Goal: Information Seeking & Learning: Learn about a topic

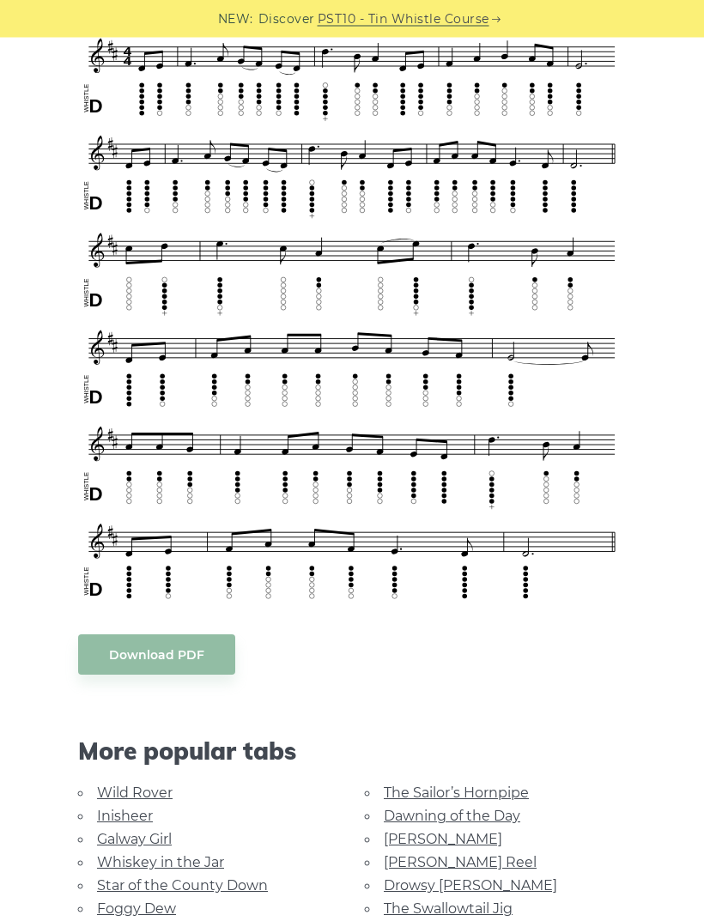
scroll to position [545, 0]
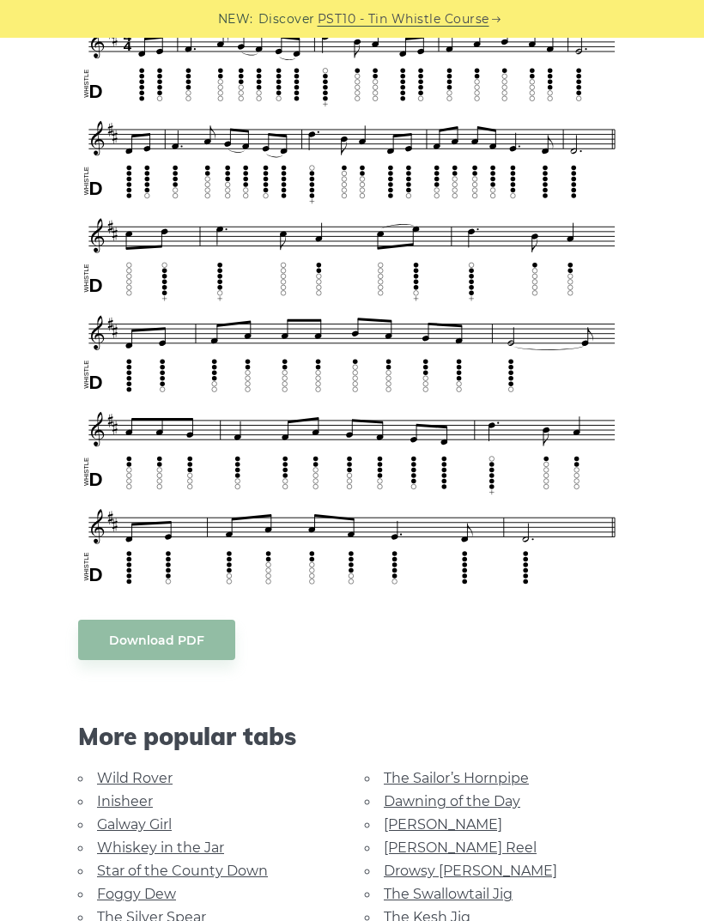
click at [161, 886] on link "Foggy Dew" at bounding box center [136, 894] width 79 height 16
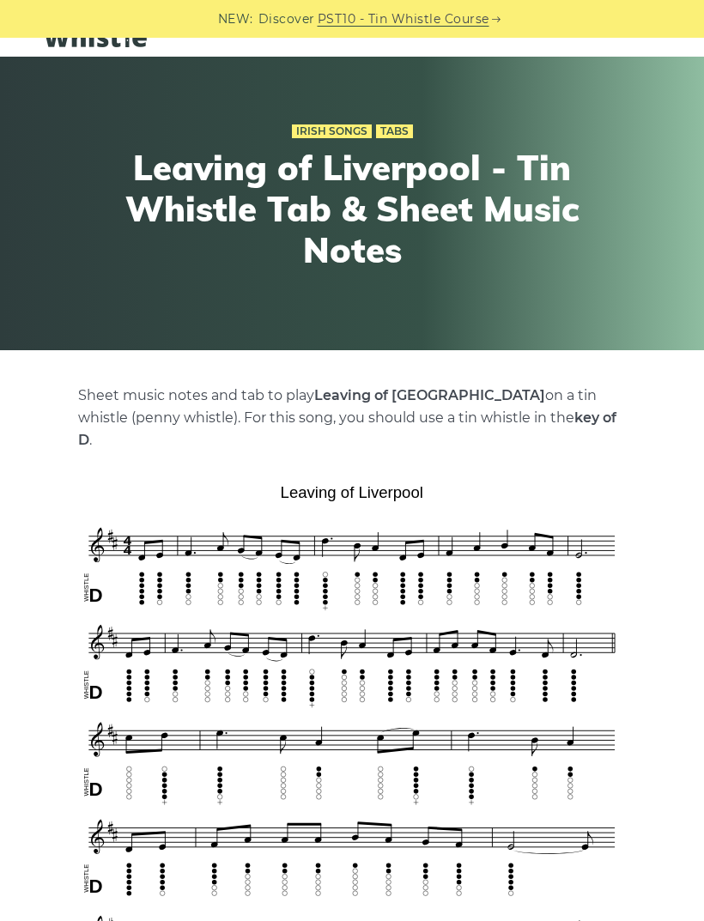
scroll to position [0, 0]
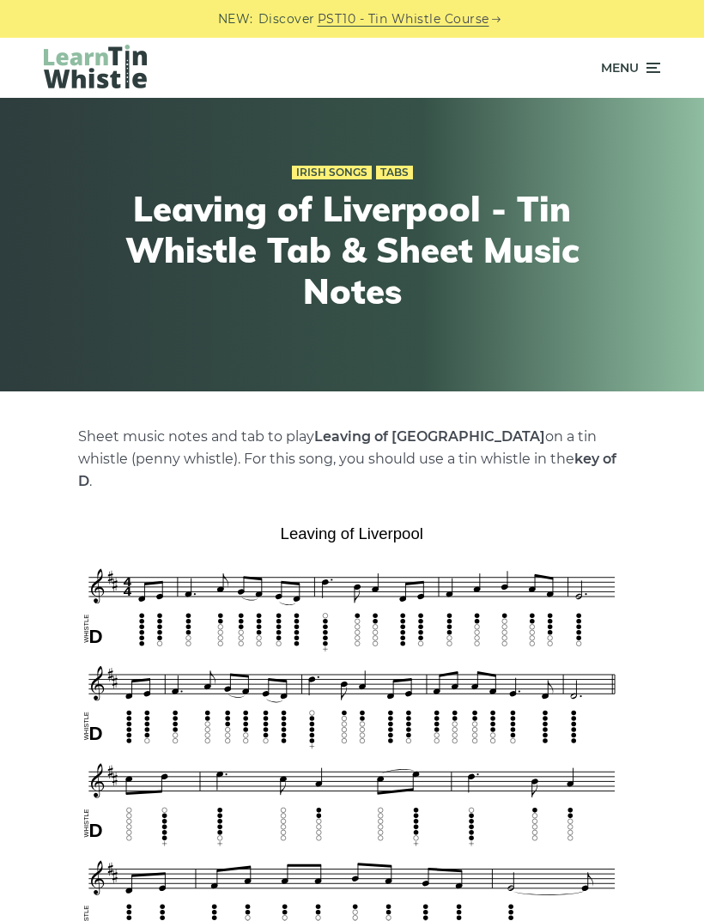
click at [647, 68] on icon at bounding box center [651, 68] width 17 height 21
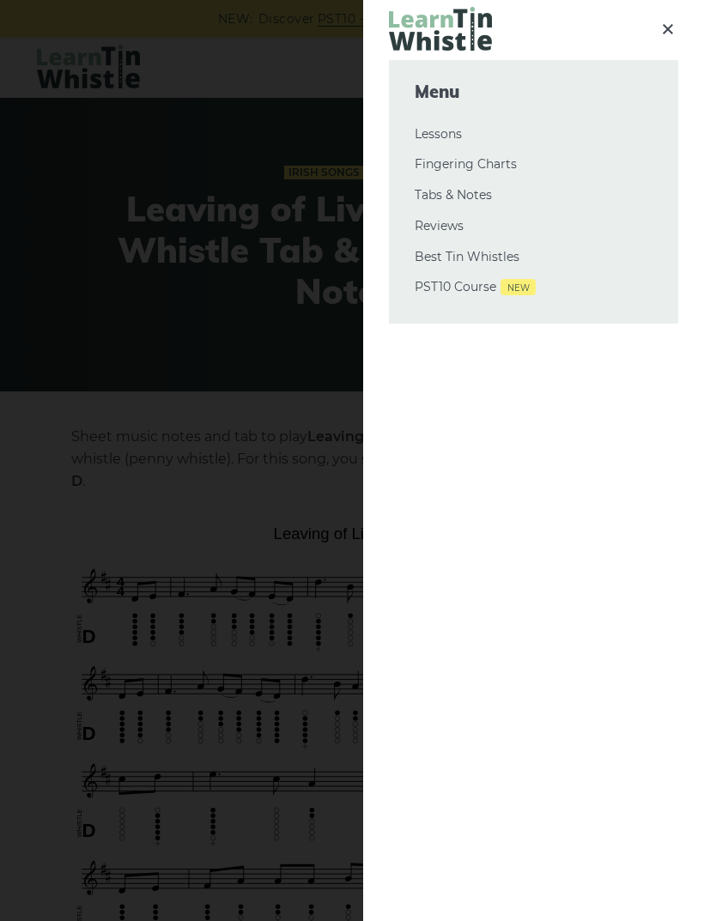
click at [246, 281] on div at bounding box center [352, 460] width 704 height 921
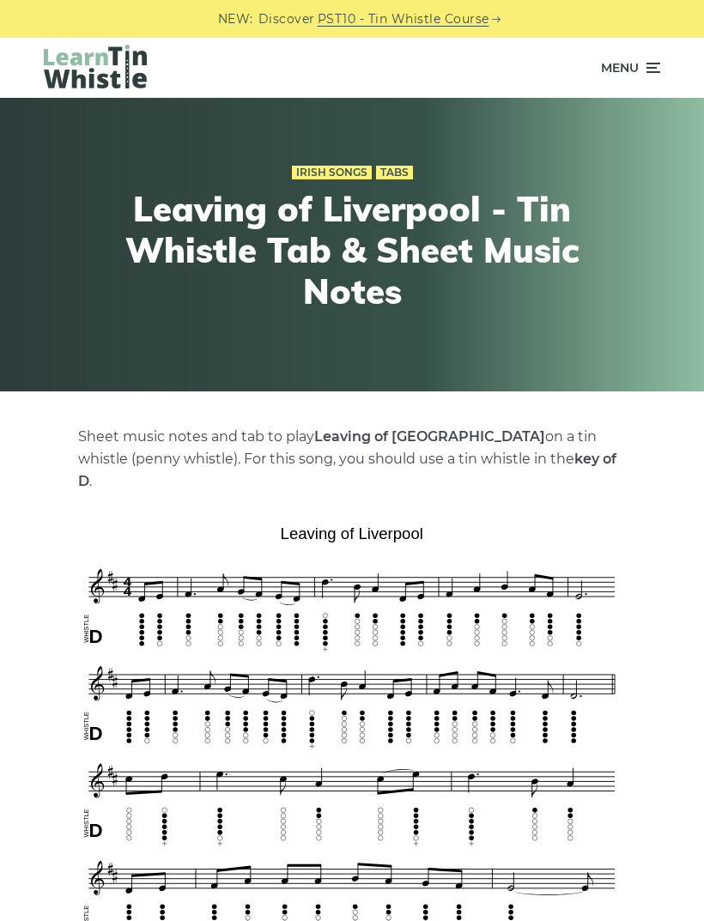
click at [645, 76] on icon at bounding box center [651, 68] width 17 height 21
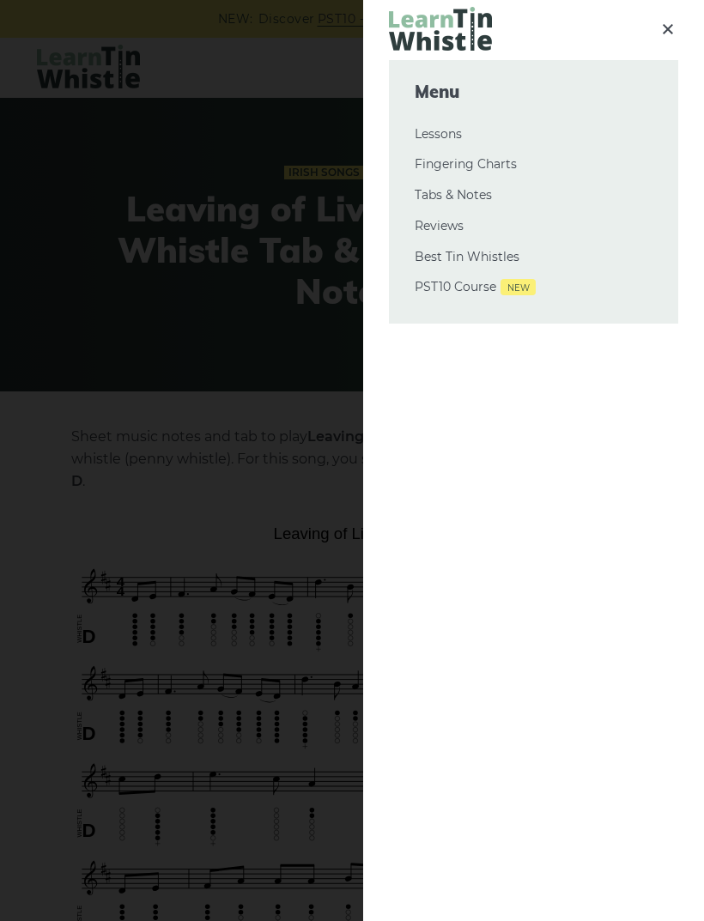
click at [488, 196] on link "Tabs & Notes" at bounding box center [534, 195] width 238 height 21
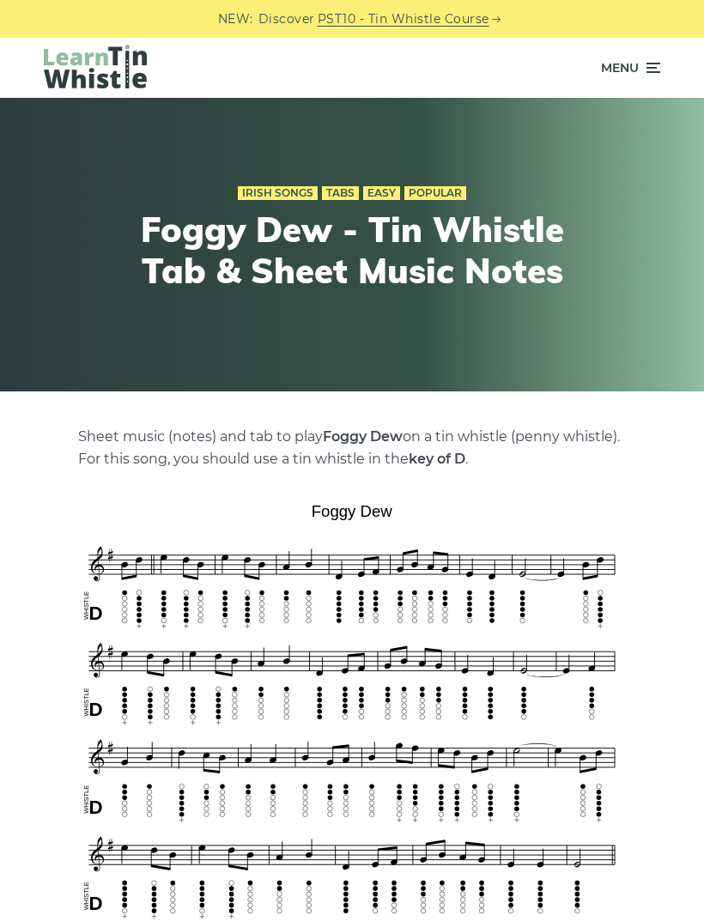
click at [646, 66] on icon at bounding box center [651, 68] width 17 height 21
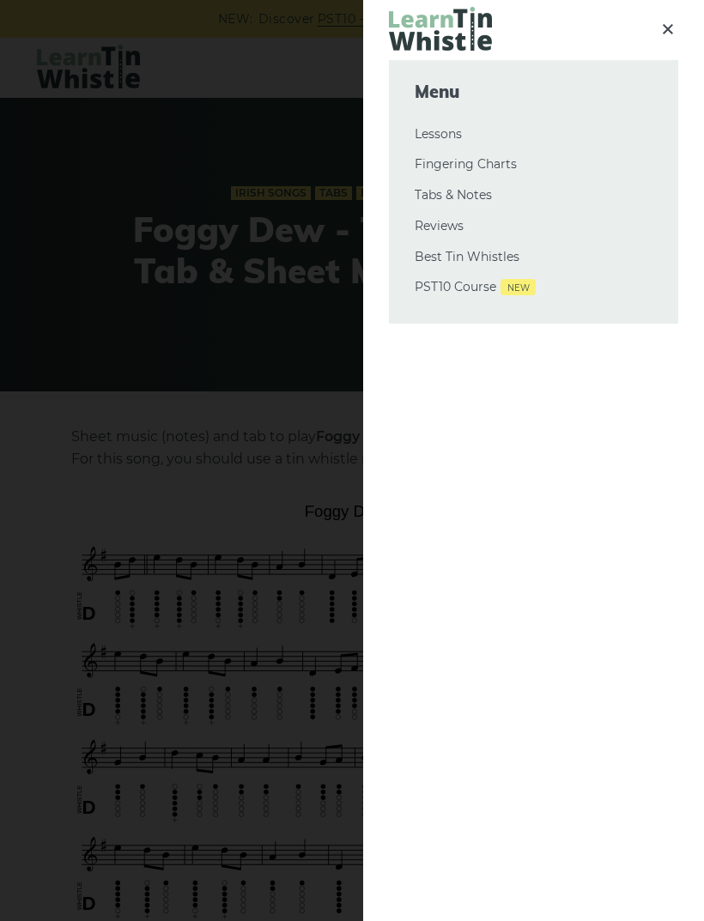
click at [271, 381] on div at bounding box center [352, 460] width 704 height 921
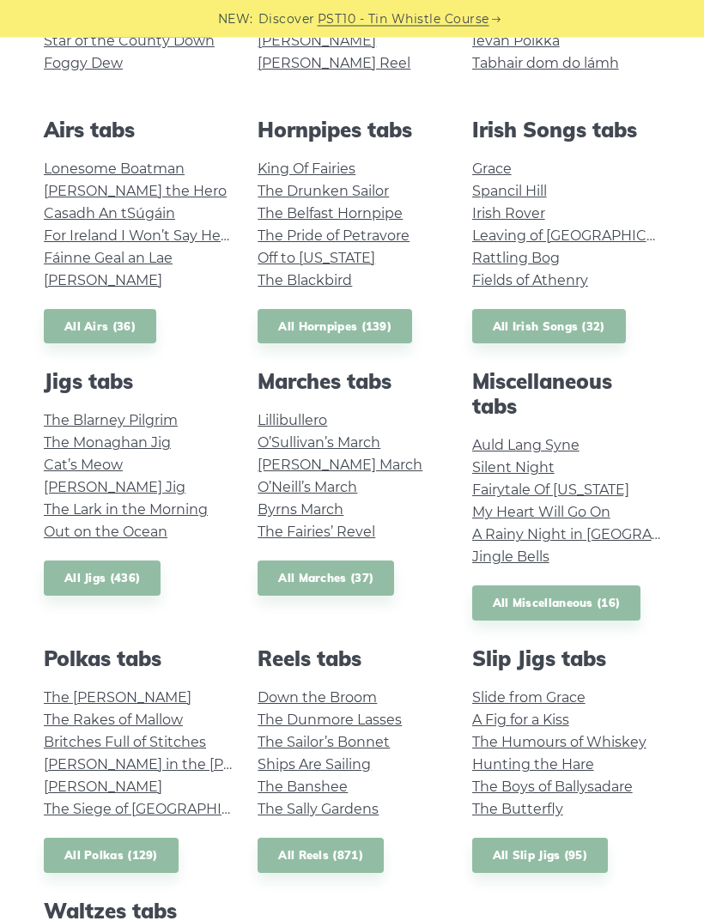
scroll to position [534, 0]
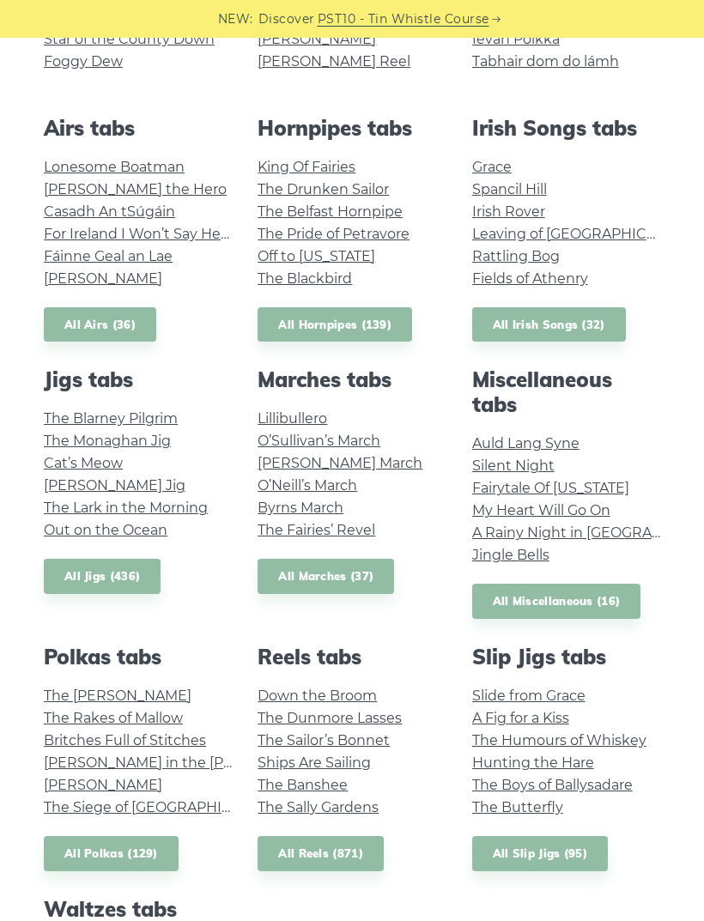
click at [331, 852] on link "All Reels (871)" at bounding box center [321, 853] width 126 height 35
